Goal: Task Accomplishment & Management: Complete application form

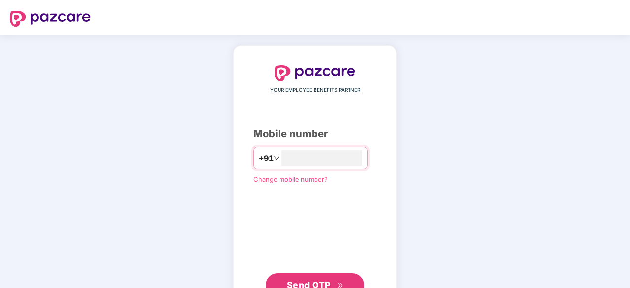
type input "**********"
click at [338, 279] on span "Send OTP" at bounding box center [315, 284] width 57 height 14
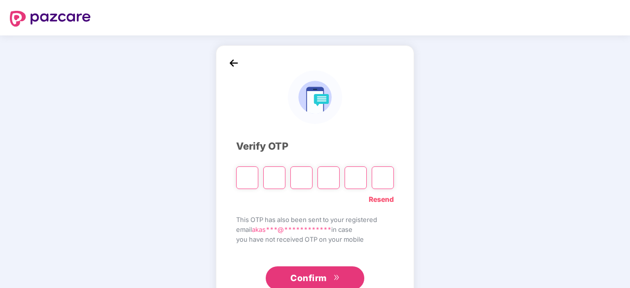
type input "*"
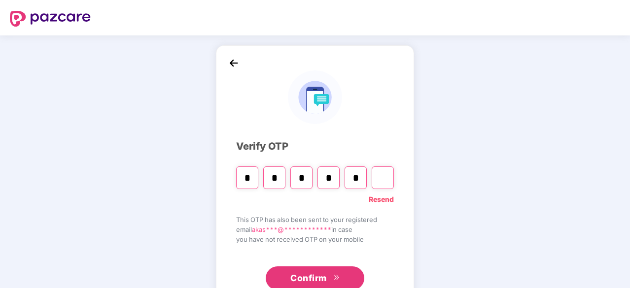
type input "*"
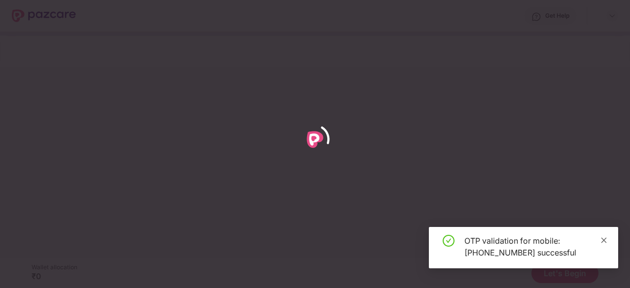
click at [604, 242] on icon "close" at bounding box center [603, 240] width 7 height 7
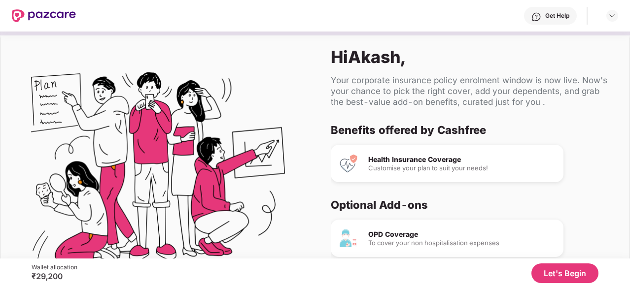
click at [556, 278] on button "Let's Begin" at bounding box center [564, 274] width 67 height 20
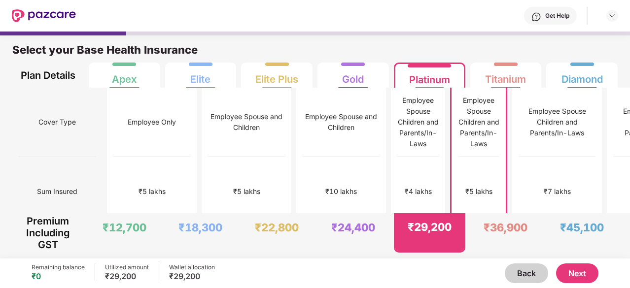
click at [583, 279] on button "Next" at bounding box center [577, 274] width 42 height 20
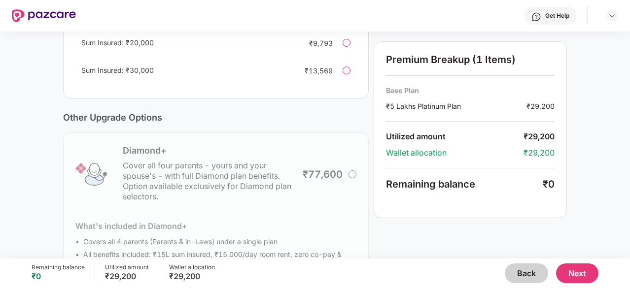
scroll to position [357, 0]
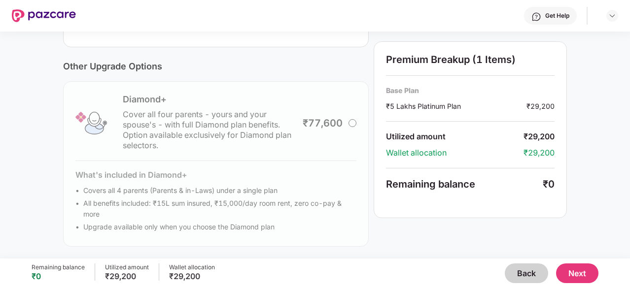
click at [590, 283] on div "Remaining balance ₹0 Utilized amount ₹29,200 Wallet allocation ₹29,200 Back Next" at bounding box center [315, 274] width 567 height 30
click at [582, 275] on button "Next" at bounding box center [577, 274] width 42 height 20
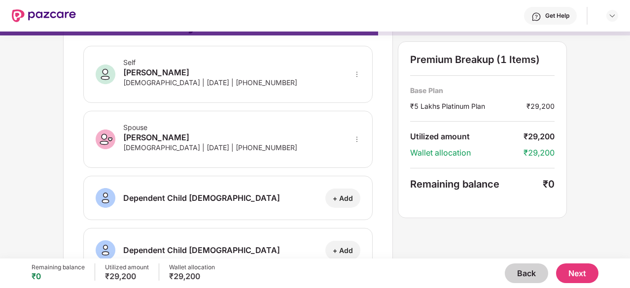
scroll to position [0, 0]
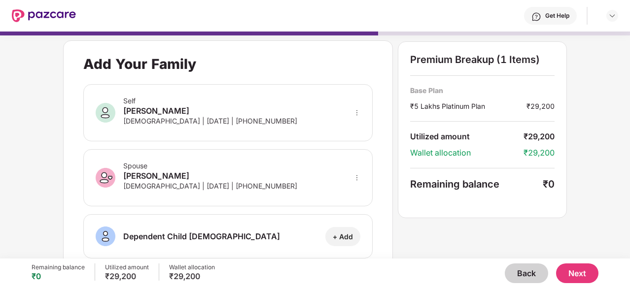
click at [585, 274] on button "Next" at bounding box center [577, 274] width 42 height 20
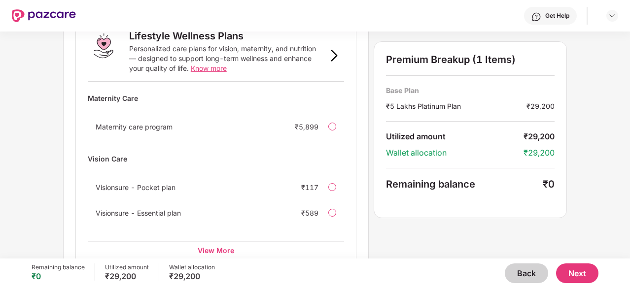
scroll to position [699, 0]
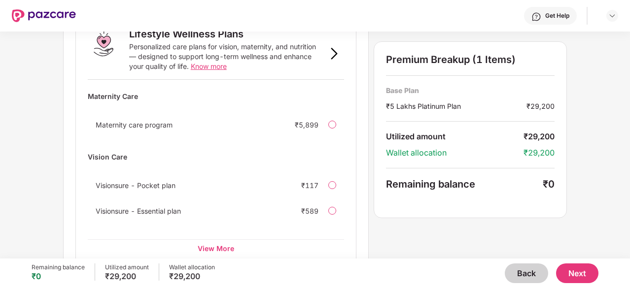
click at [579, 270] on button "Next" at bounding box center [577, 274] width 42 height 20
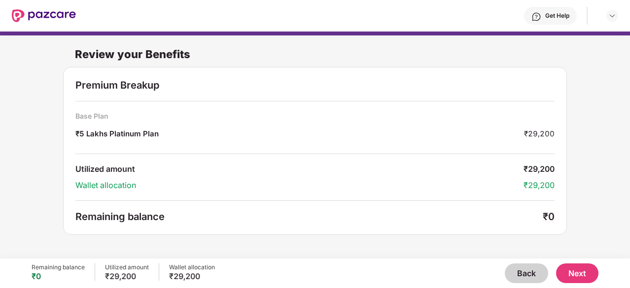
click at [581, 270] on button "Next" at bounding box center [577, 274] width 42 height 20
